Goal: Task Accomplishment & Management: Manage account settings

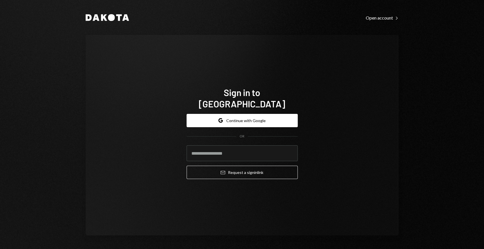
click at [433, 79] on div "Dakota Open account Right Caret Sign in to Dakota Google Continue with Google O…" at bounding box center [242, 124] width 484 height 249
